Goal: Task Accomplishment & Management: Manage account settings

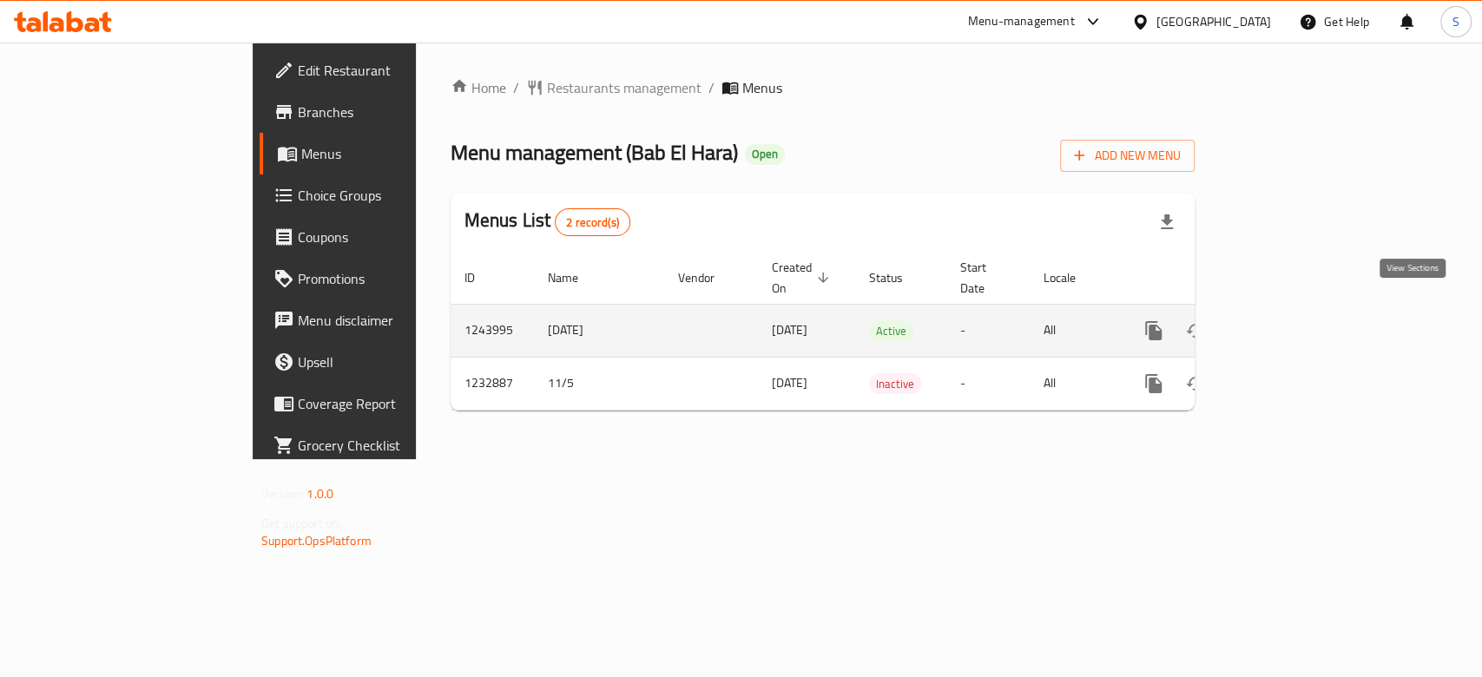
click at [1289, 320] on icon "enhanced table" at bounding box center [1279, 330] width 21 height 21
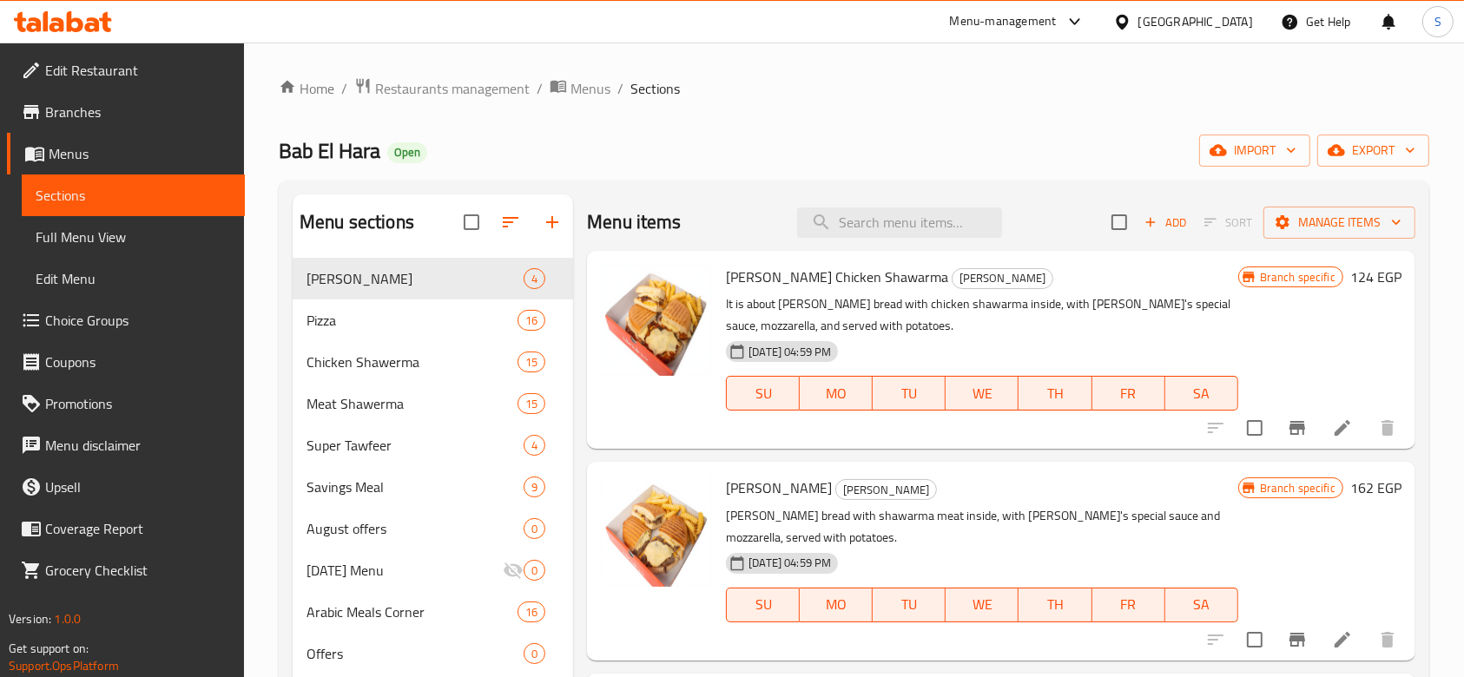
scroll to position [115, 0]
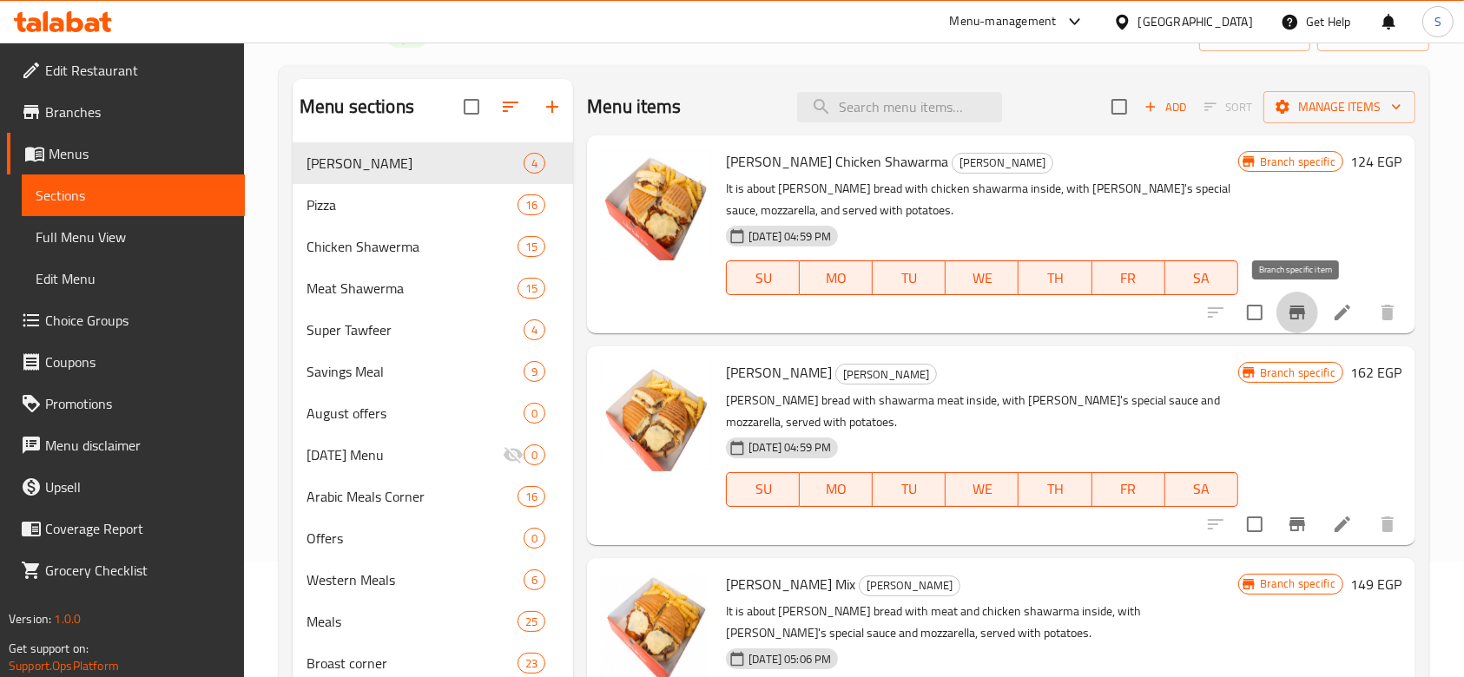
click at [1299, 310] on icon "Branch-specific-item" at bounding box center [1297, 313] width 16 height 14
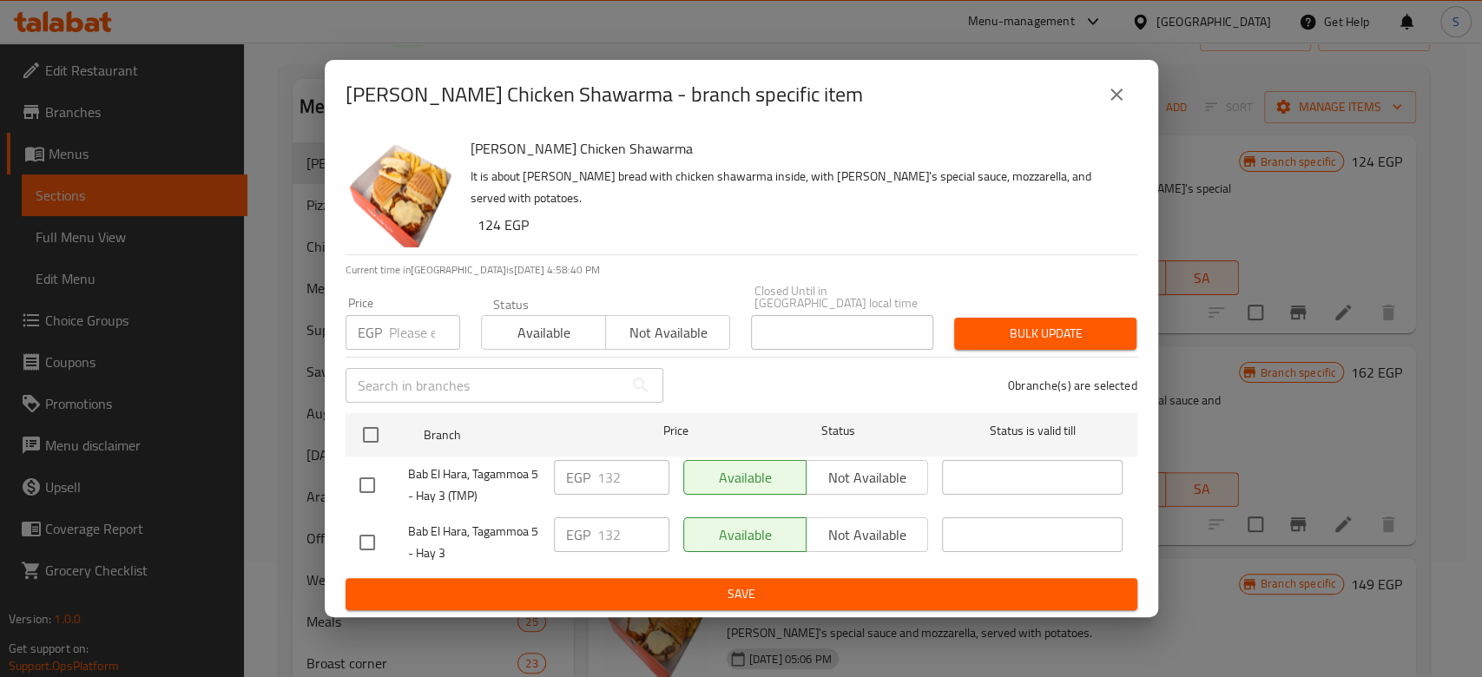
click at [1120, 102] on icon "close" at bounding box center [1116, 94] width 21 height 21
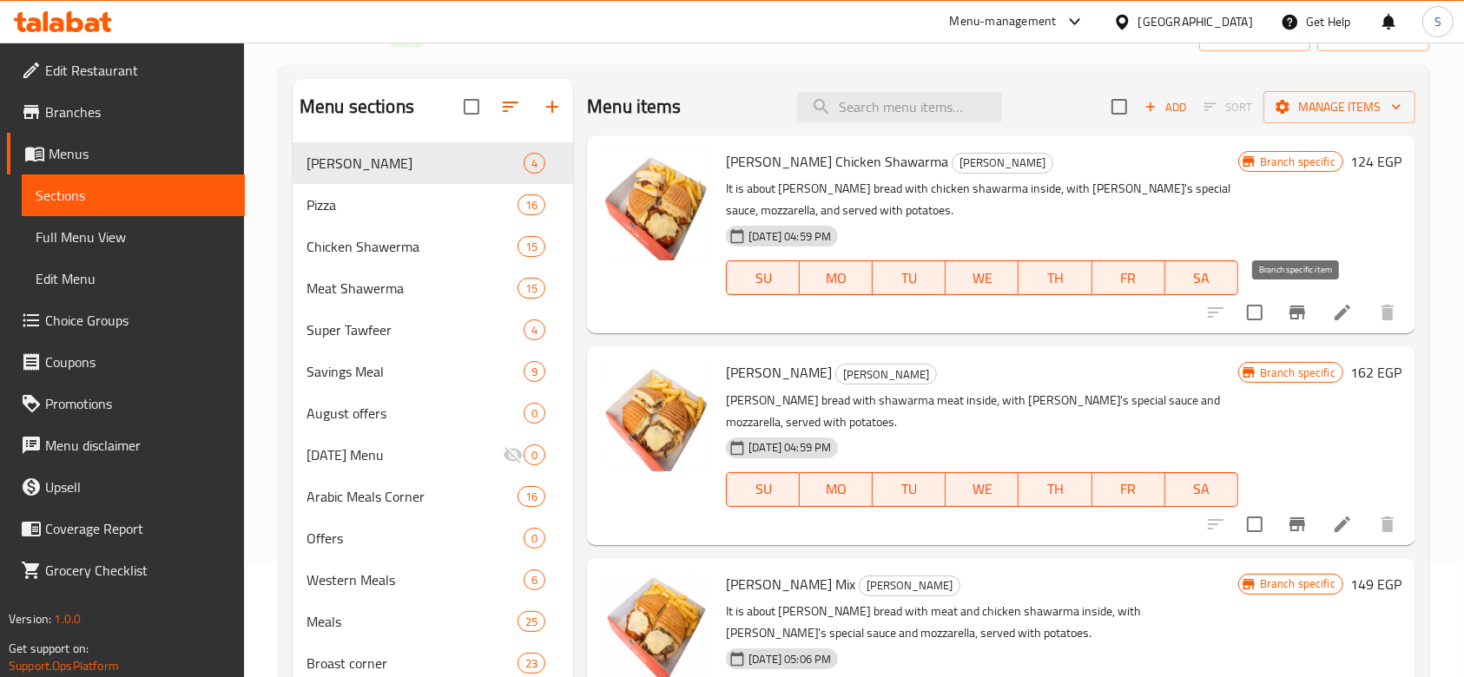
click at [1293, 295] on button "Branch-specific-item" at bounding box center [1297, 313] width 42 height 42
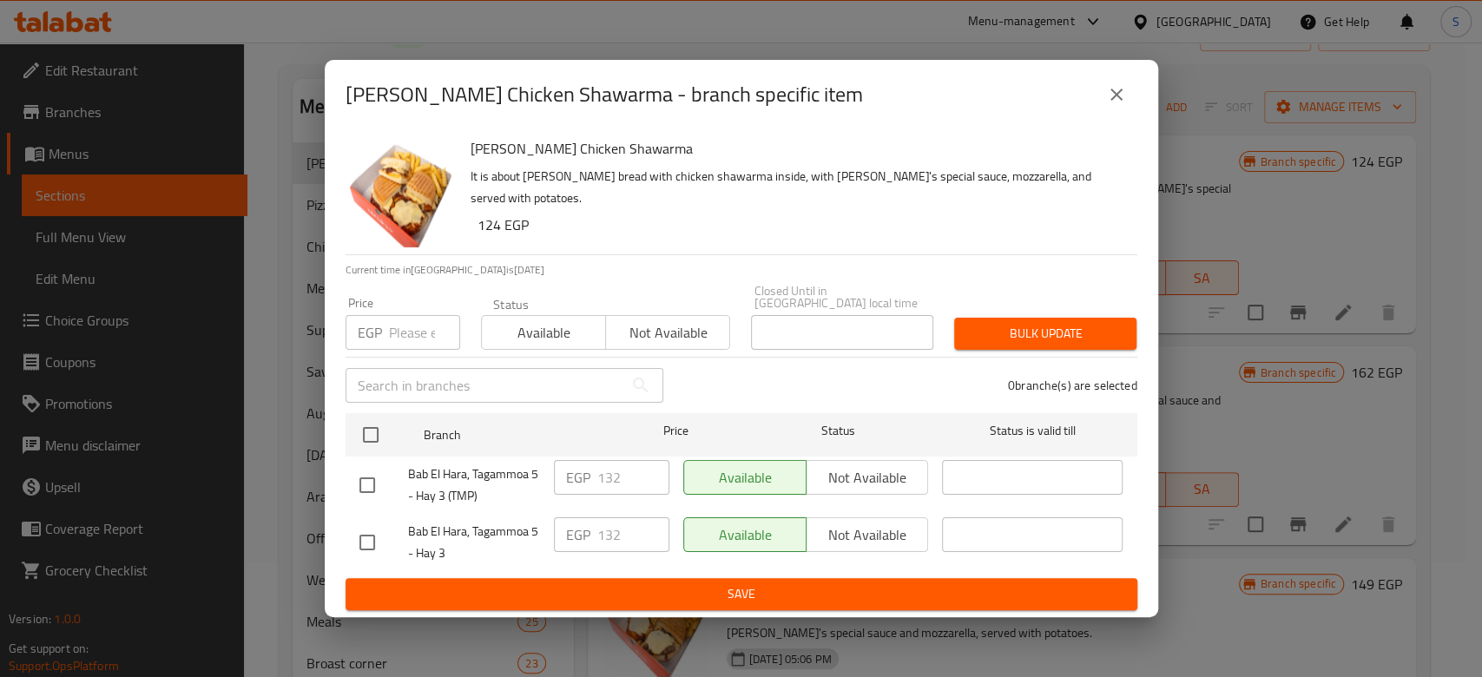
click at [403, 317] on input "number" at bounding box center [424, 332] width 71 height 35
click at [1276, 360] on div "[PERSON_NAME] Chicken Shawarma - branch specific item [PERSON_NAME] Chicken Sha…" at bounding box center [741, 338] width 1482 height 677
click at [1112, 100] on icon "close" at bounding box center [1116, 94] width 21 height 21
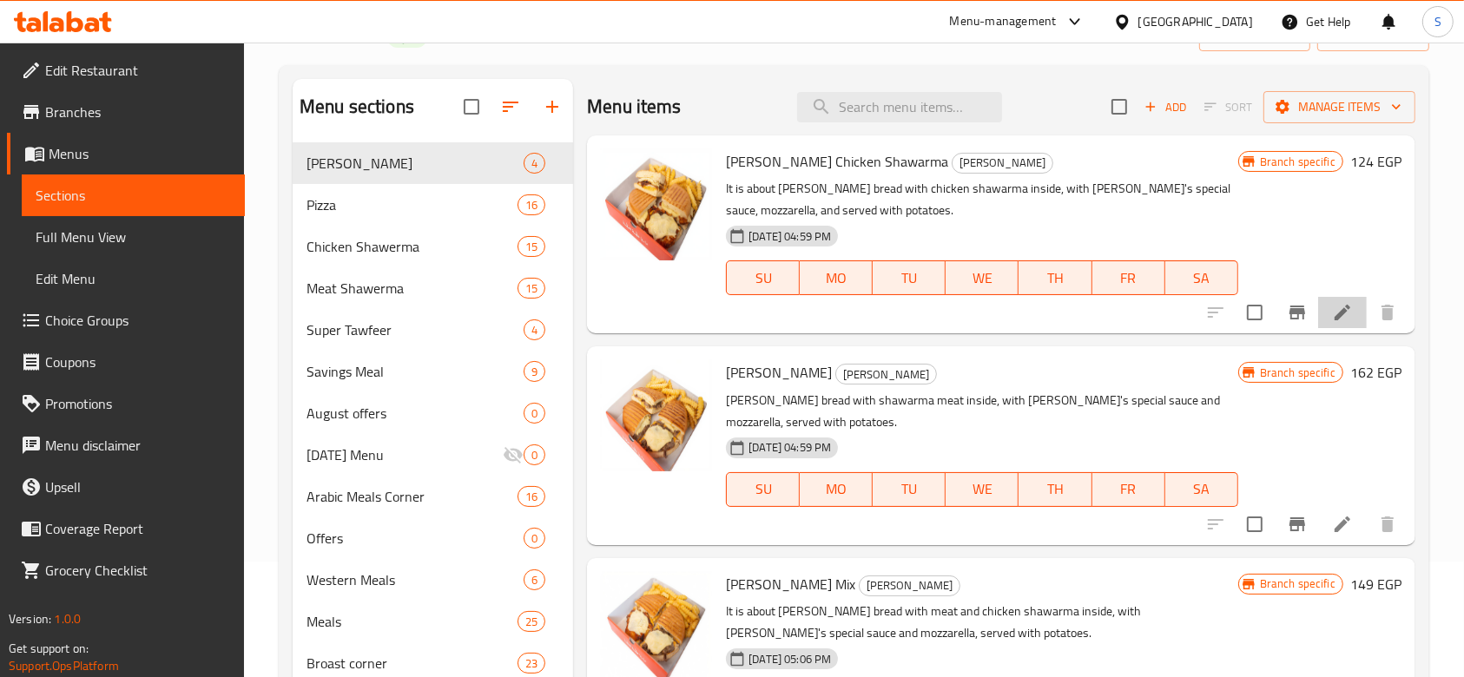
click at [1346, 314] on icon at bounding box center [1342, 312] width 21 height 21
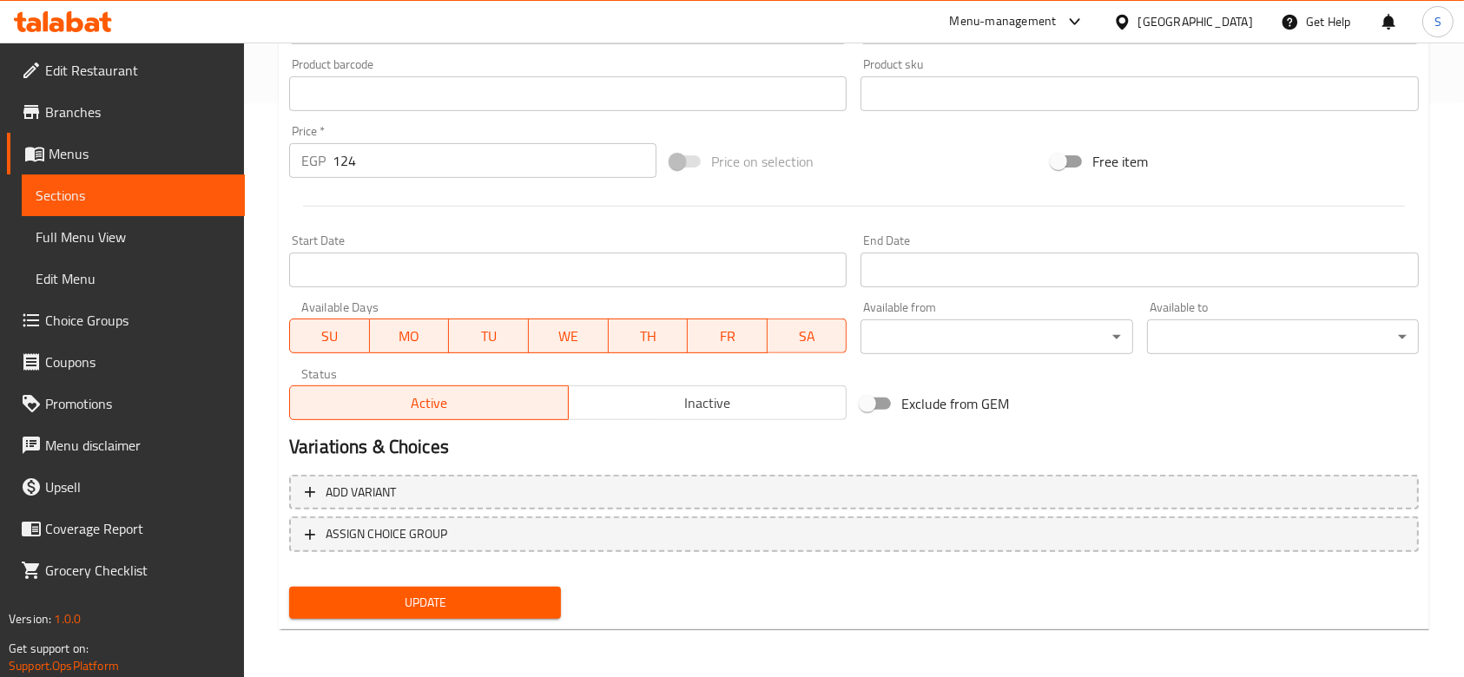
scroll to position [458, 0]
